Goal: Find specific page/section: Find specific page/section

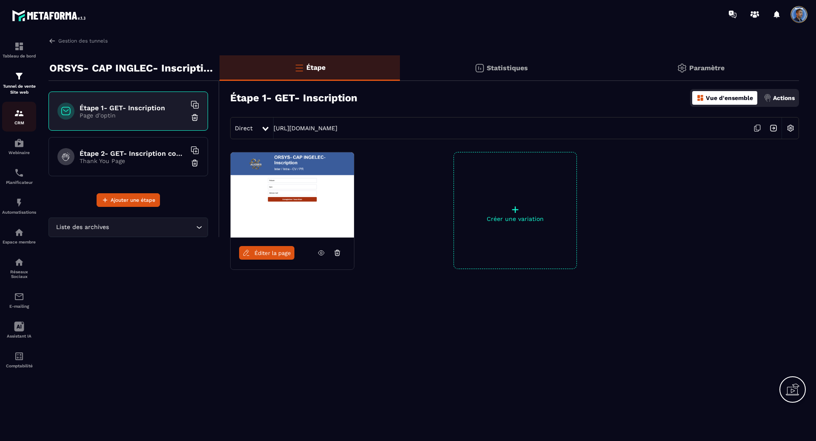
drag, startPoint x: 0, startPoint y: 0, endPoint x: 19, endPoint y: 114, distance: 116.0
click at [19, 114] on img at bounding box center [19, 113] width 10 height 10
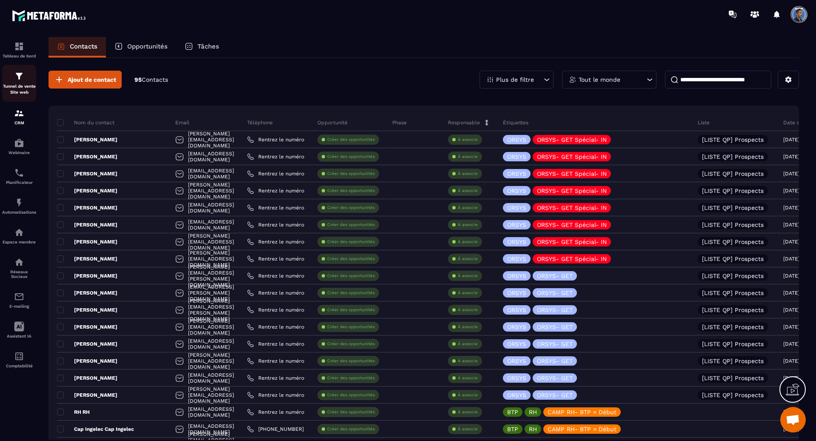
click at [19, 78] on img at bounding box center [19, 76] width 10 height 10
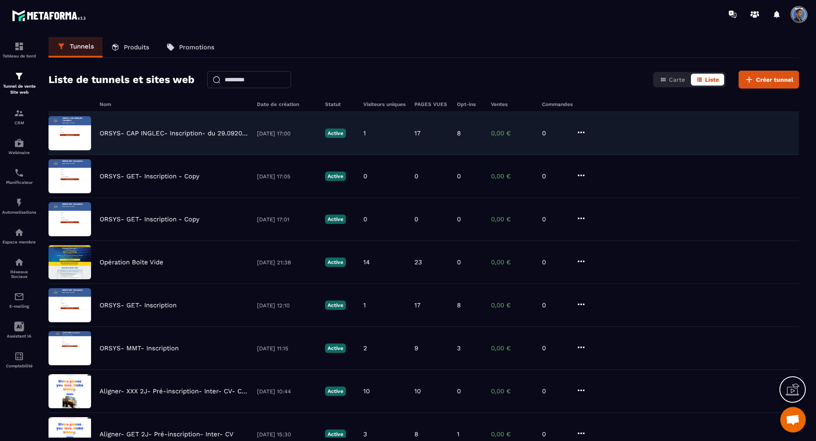
click at [194, 132] on p "ORSYS- CAP INGLEC- Inscription- du 29.092025" at bounding box center [174, 133] width 149 height 8
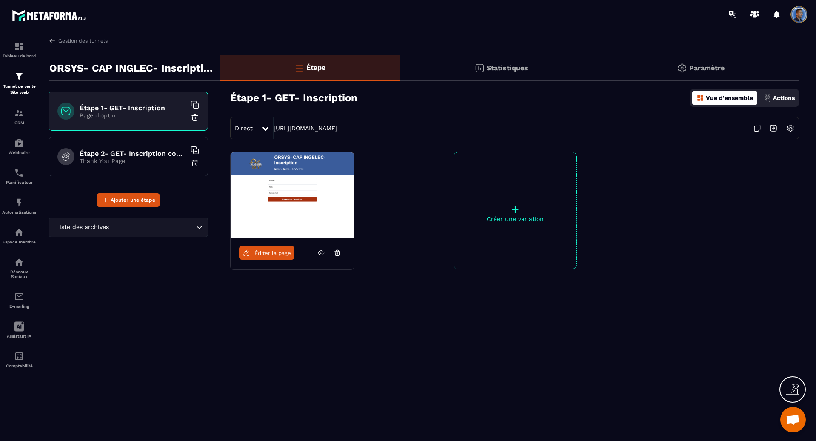
click at [337, 128] on link "[URL][DOMAIN_NAME]" at bounding box center [306, 128] width 64 height 7
